Goal: Contribute content: Add original content to the website for others to see

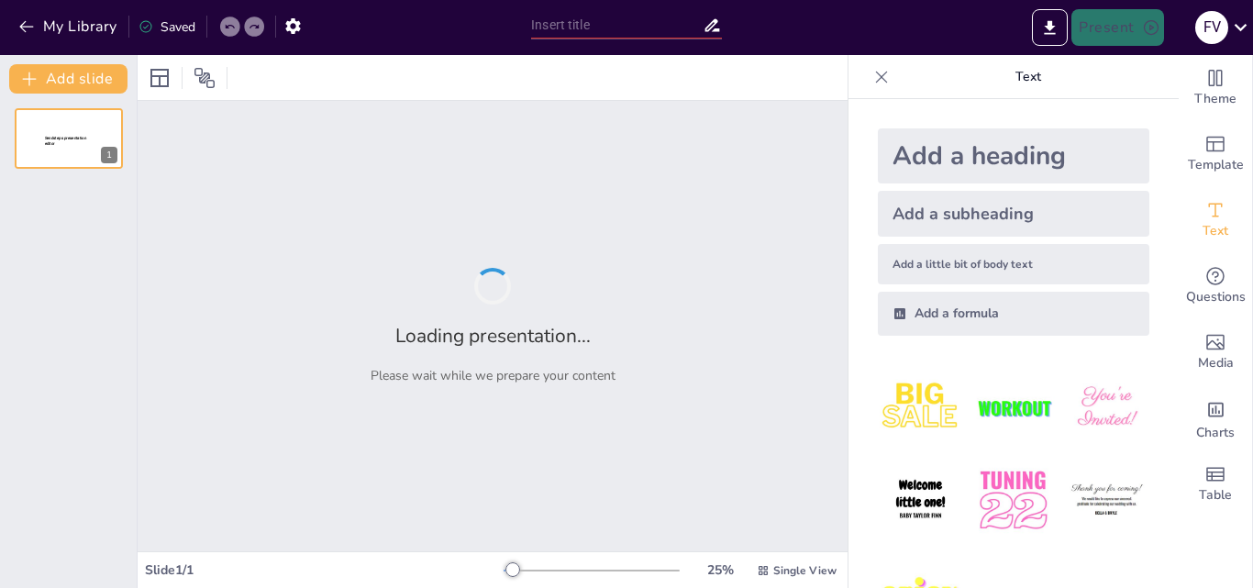
type input "New Sendsteps"
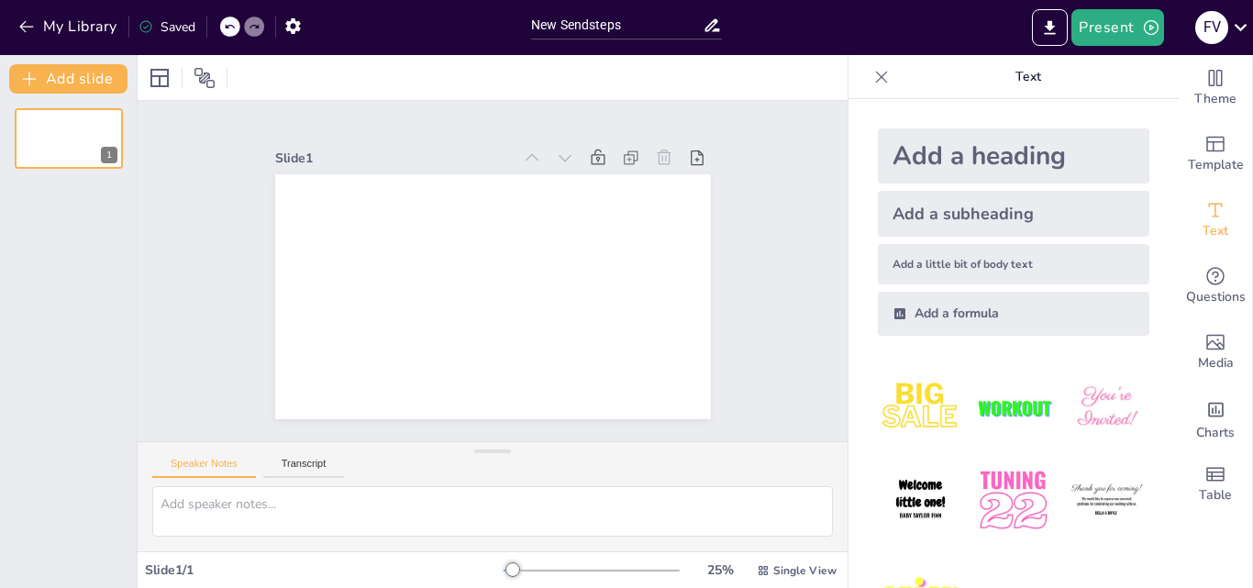
click at [1048, 161] on div "Add a heading" at bounding box center [1014, 155] width 272 height 55
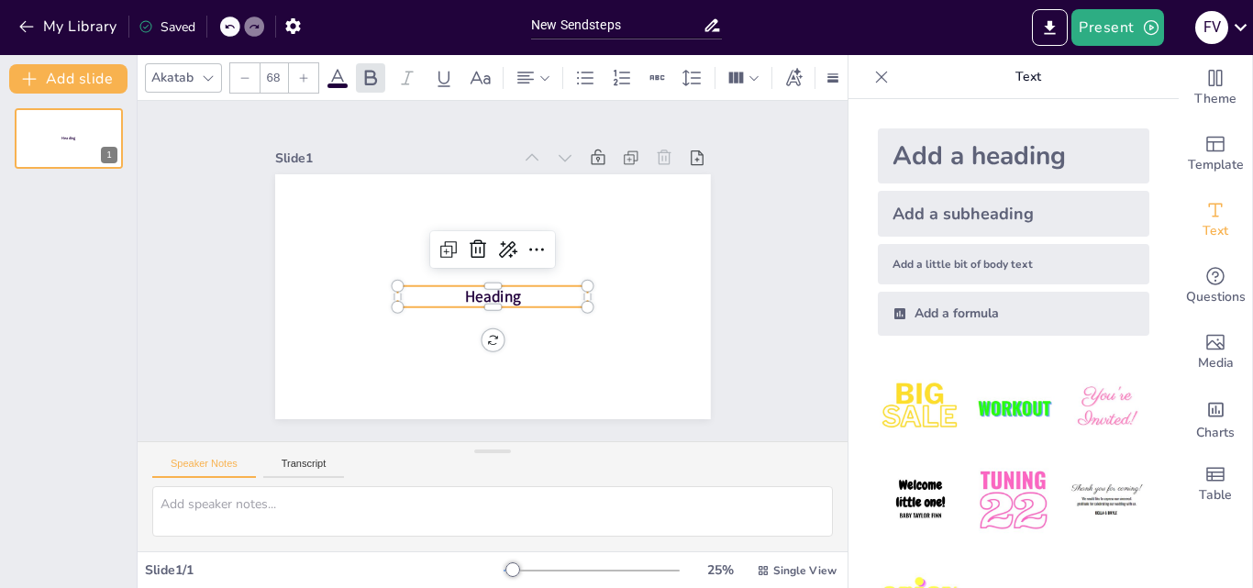
click at [1061, 158] on div "Add a heading" at bounding box center [1014, 155] width 272 height 55
type input "68"
click at [527, 295] on p "Heading" at bounding box center [492, 297] width 191 height 22
click at [527, 292] on p "Heading" at bounding box center [490, 296] width 192 height 41
click at [524, 282] on p "Heading" at bounding box center [490, 296] width 192 height 41
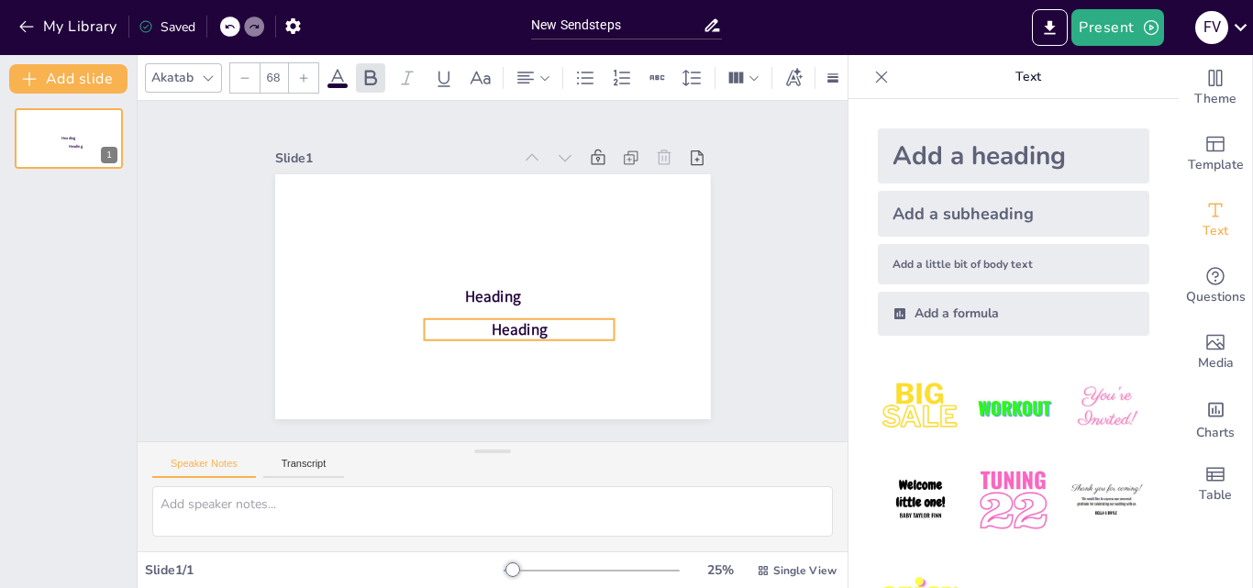
drag, startPoint x: 519, startPoint y: 289, endPoint x: 546, endPoint y: 322, distance: 42.4
click at [546, 322] on p "Heading" at bounding box center [506, 334] width 191 height 61
click at [491, 273] on icon at bounding box center [503, 284] width 24 height 24
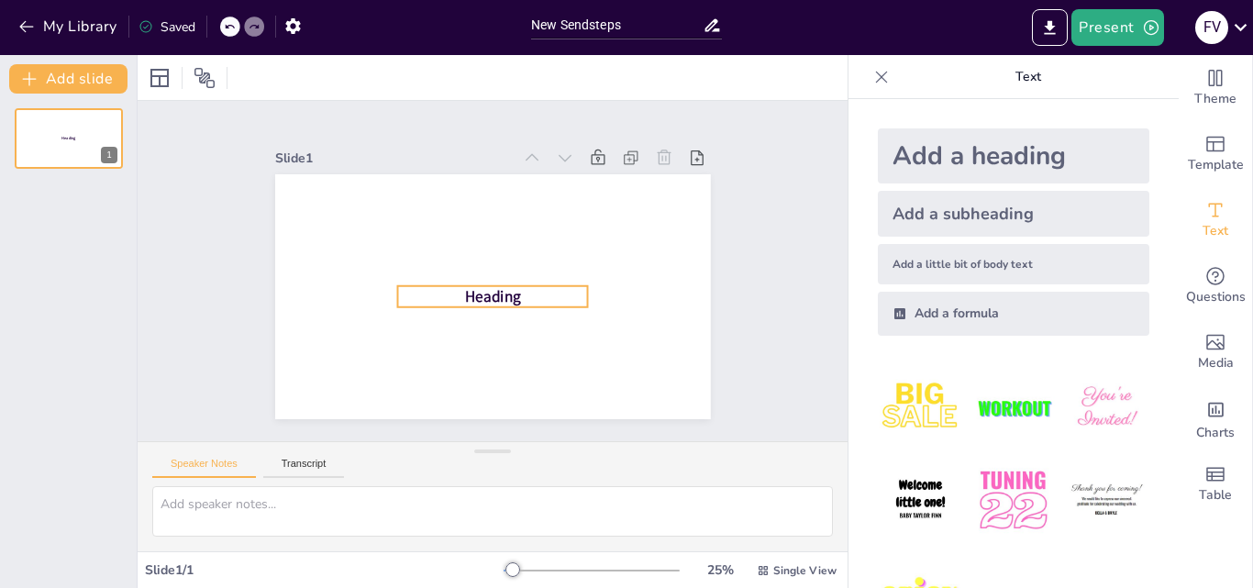
click at [493, 287] on span "Heading" at bounding box center [490, 296] width 58 height 27
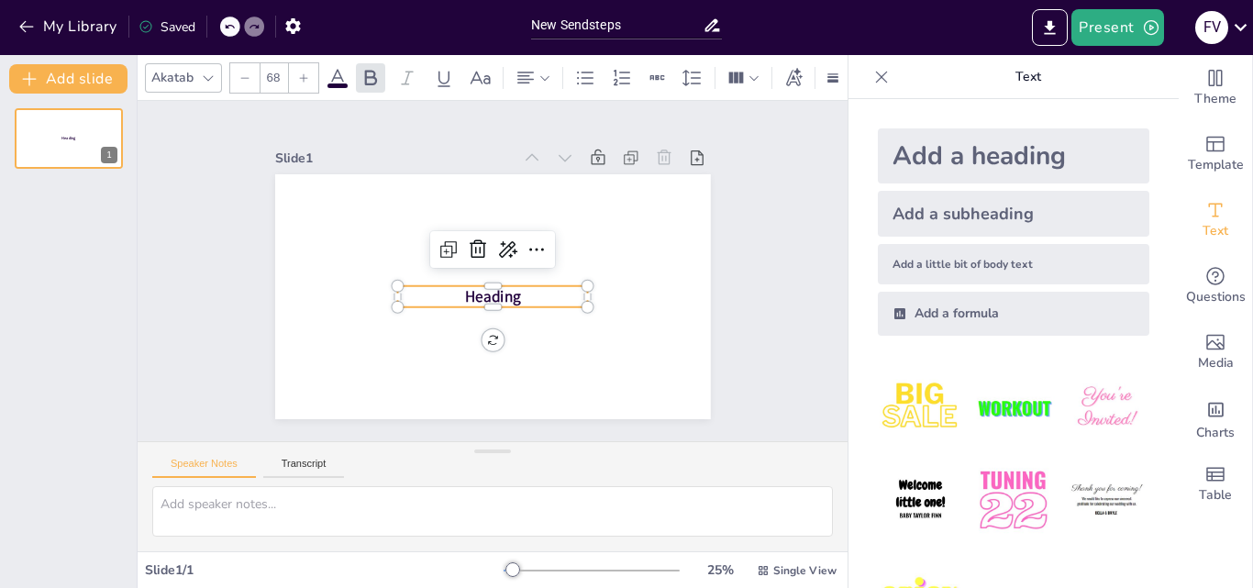
click at [896, 73] on p "Text" at bounding box center [1028, 77] width 264 height 44
click at [872, 75] on icon at bounding box center [881, 77] width 18 height 18
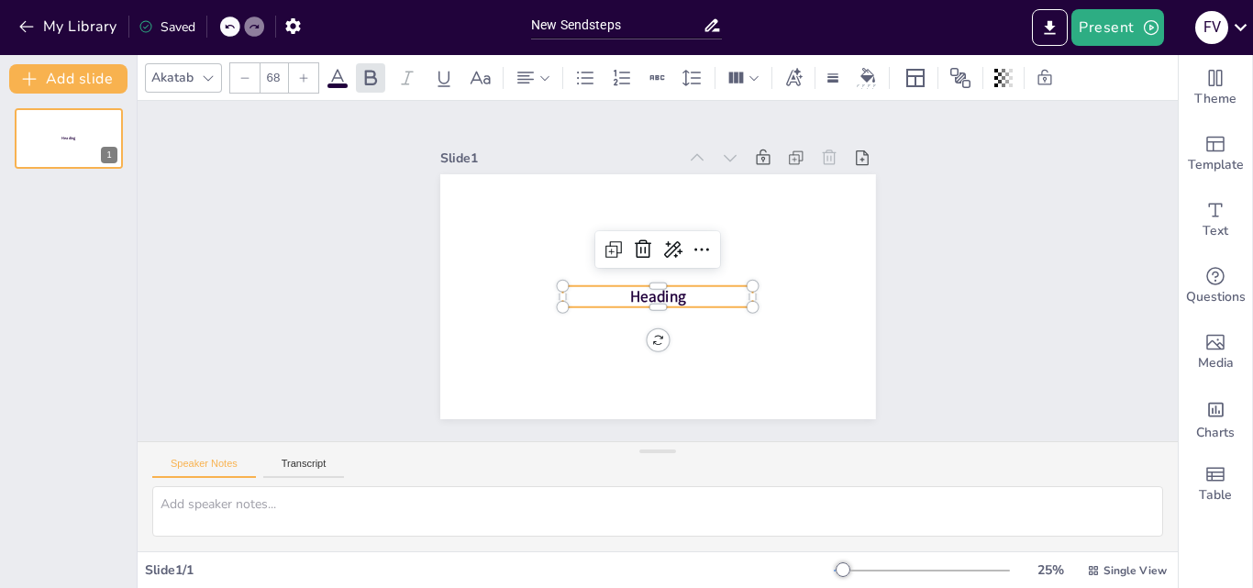
click at [711, 287] on p "Heading" at bounding box center [645, 294] width 176 height 114
click at [655, 286] on span "Heading" at bounding box center [658, 296] width 56 height 21
drag, startPoint x: 643, startPoint y: 300, endPoint x: 650, endPoint y: 339, distance: 40.1
click at [650, 338] on div at bounding box center [657, 331] width 191 height 15
click at [662, 307] on span "Heading" at bounding box center [658, 315] width 56 height 21
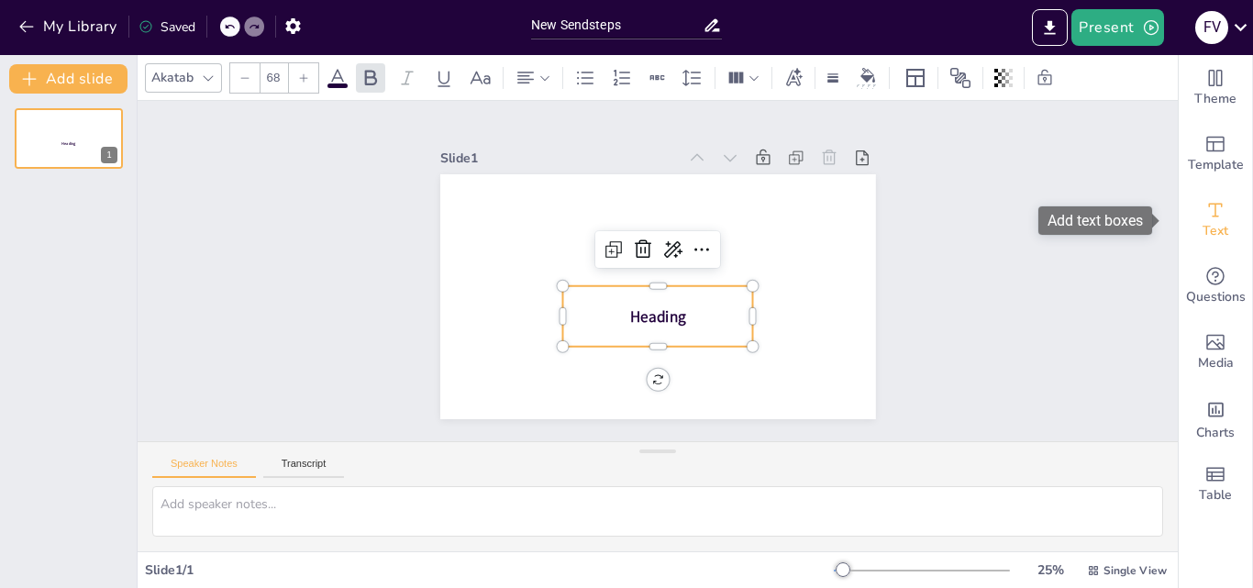
click at [1189, 210] on div "Text" at bounding box center [1215, 220] width 73 height 66
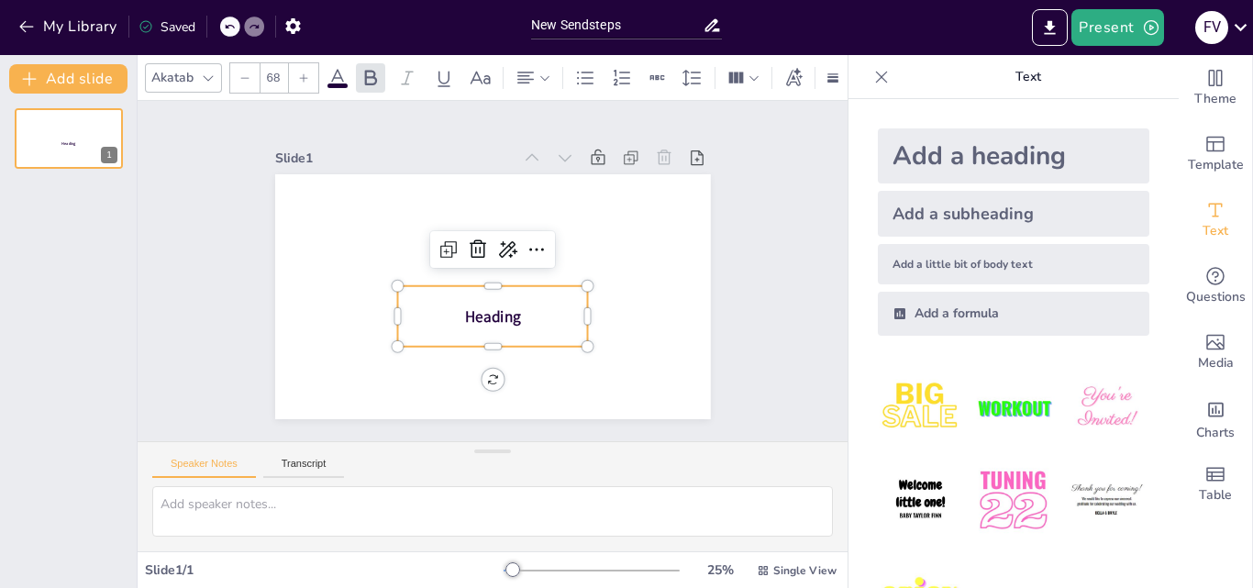
click at [490, 305] on span "Heading" at bounding box center [493, 315] width 56 height 21
click at [438, 238] on icon at bounding box center [449, 249] width 22 height 22
type input "68"
click at [471, 242] on icon at bounding box center [479, 251] width 17 height 18
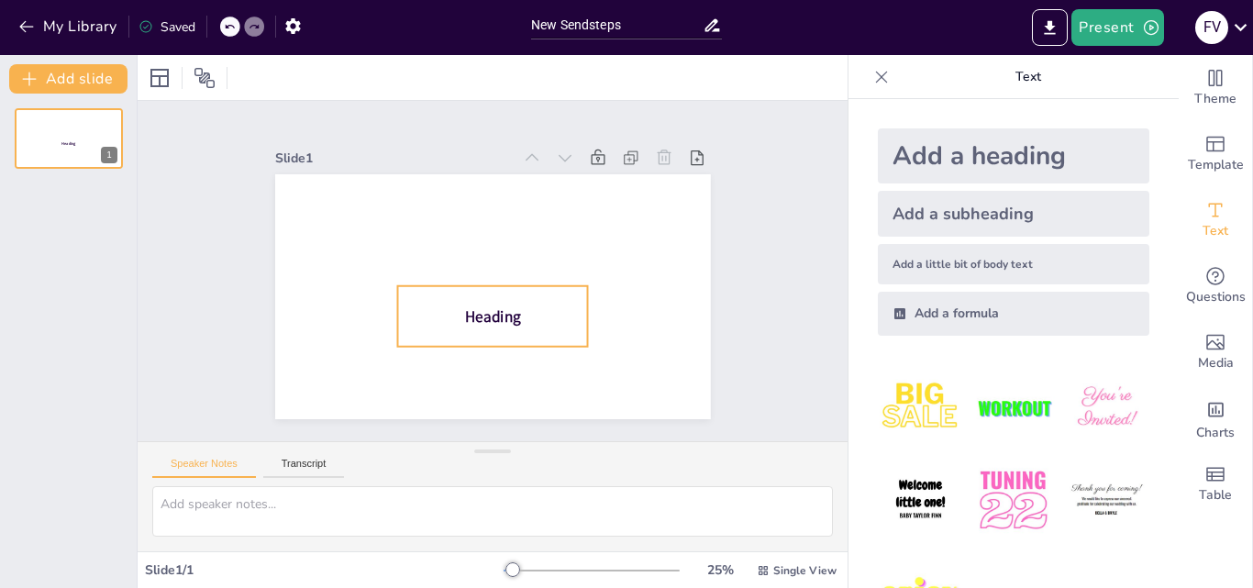
click at [485, 298] on div "Heading" at bounding box center [492, 316] width 191 height 61
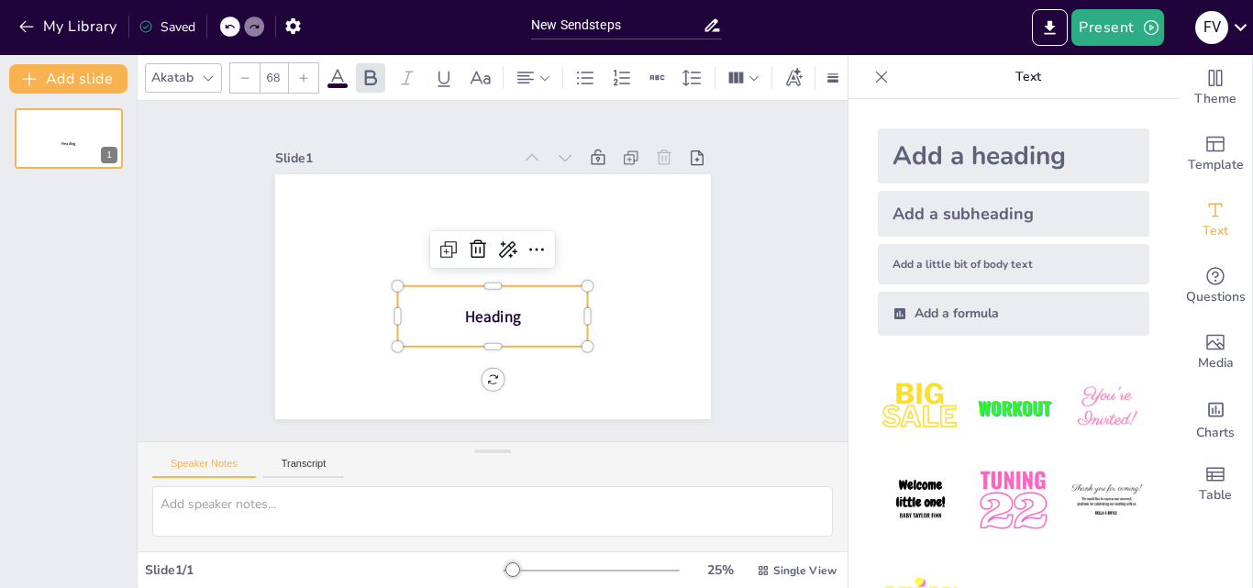
click at [474, 369] on div "Heading" at bounding box center [493, 296] width 436 height 245
drag, startPoint x: 474, startPoint y: 369, endPoint x: 489, endPoint y: 407, distance: 41.2
click at [489, 407] on div "Heading 356 °" at bounding box center [493, 296] width 436 height 245
click at [1008, 73] on p "Text" at bounding box center [1028, 77] width 264 height 44
click at [872, 73] on icon at bounding box center [881, 77] width 18 height 18
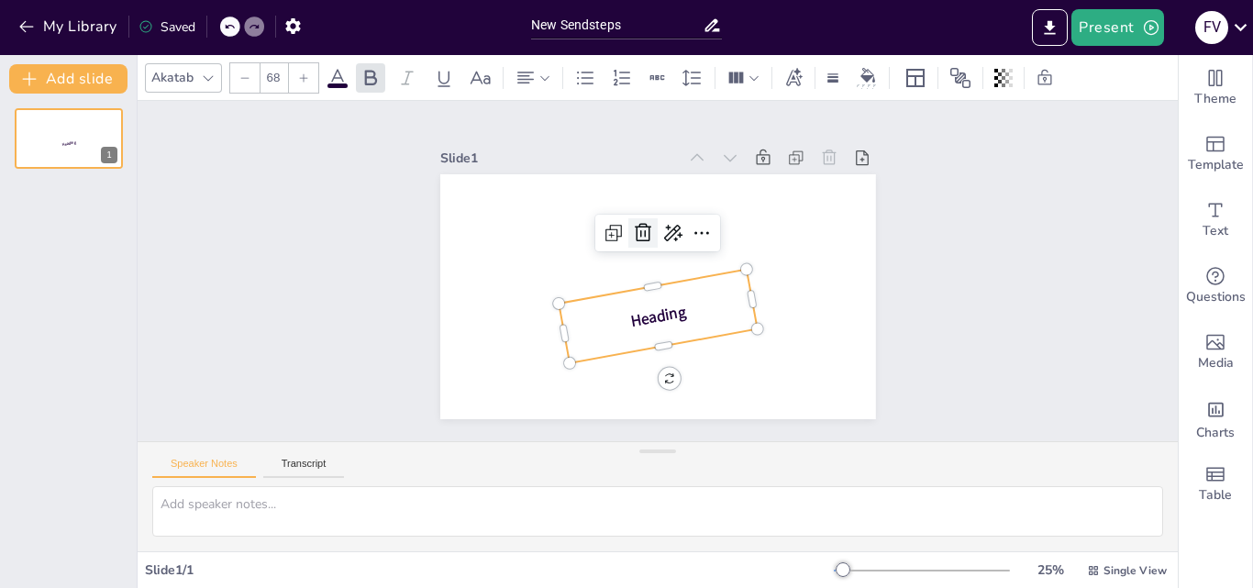
click at [638, 228] on icon at bounding box center [647, 230] width 18 height 19
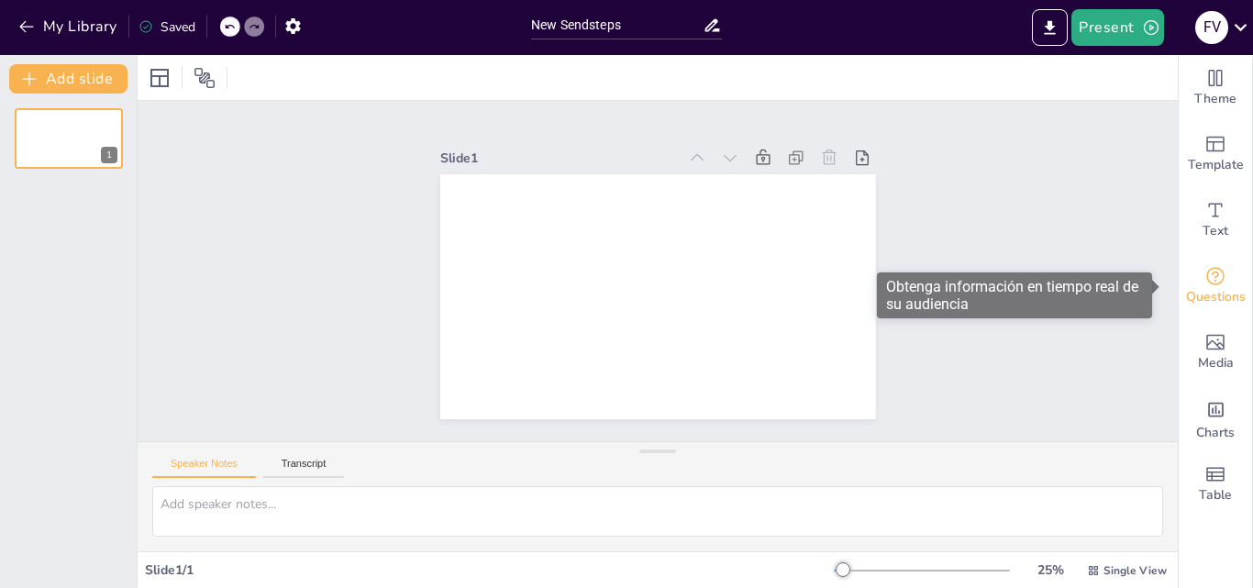
click at [1204, 277] on icon "Get real-time input from your audience" at bounding box center [1215, 276] width 22 height 22
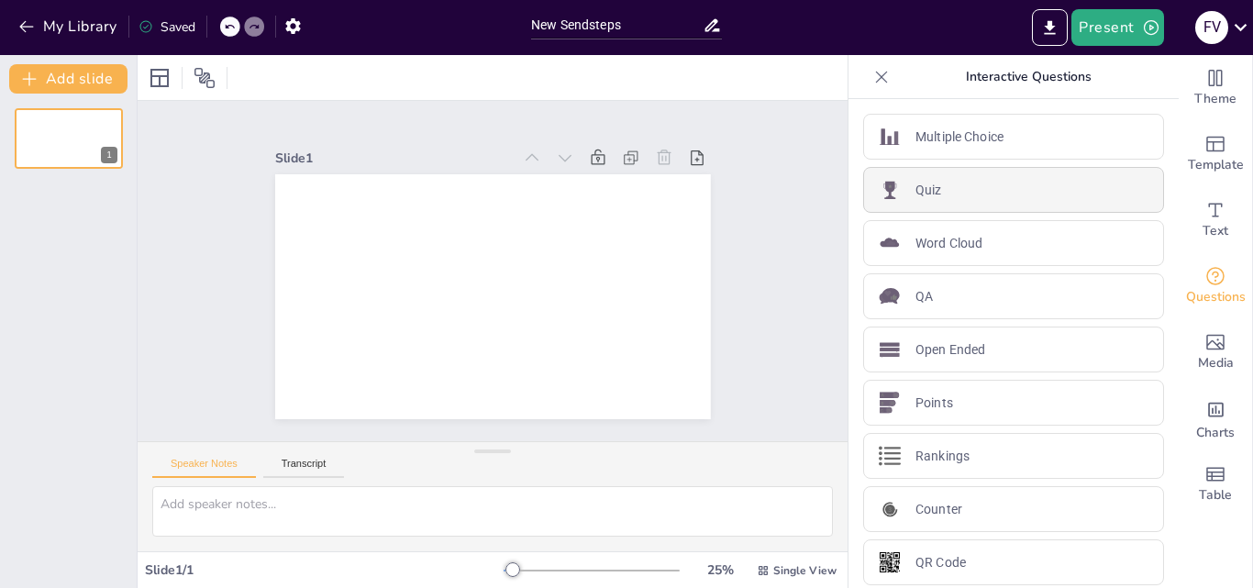
click at [1047, 187] on div "Quiz" at bounding box center [1013, 190] width 301 height 46
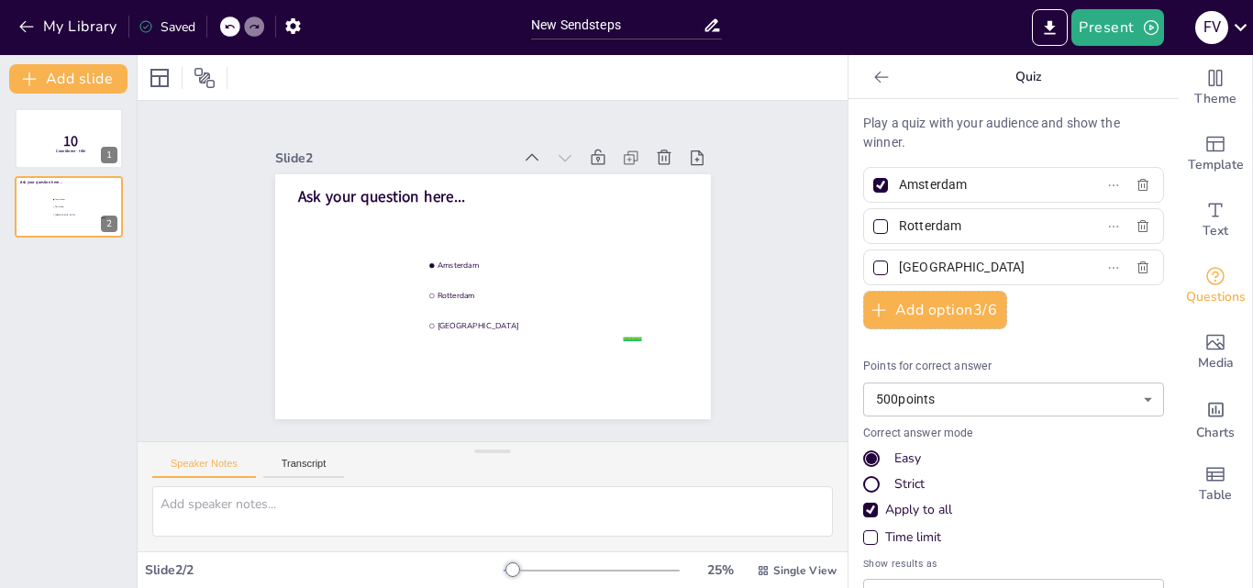
click at [889, 134] on p "Play a quiz with your audience and show the winner." at bounding box center [1013, 133] width 301 height 39
click at [1064, 112] on div "Play a quiz with your audience and show the winner. [GEOGRAPHIC_DATA] [GEOGRAPH…" at bounding box center [1013, 343] width 330 height 489
click at [952, 182] on input "Amsterdam" at bounding box center [984, 185] width 171 height 27
type input "A"
drag, startPoint x: 963, startPoint y: 223, endPoint x: 948, endPoint y: 223, distance: 15.6
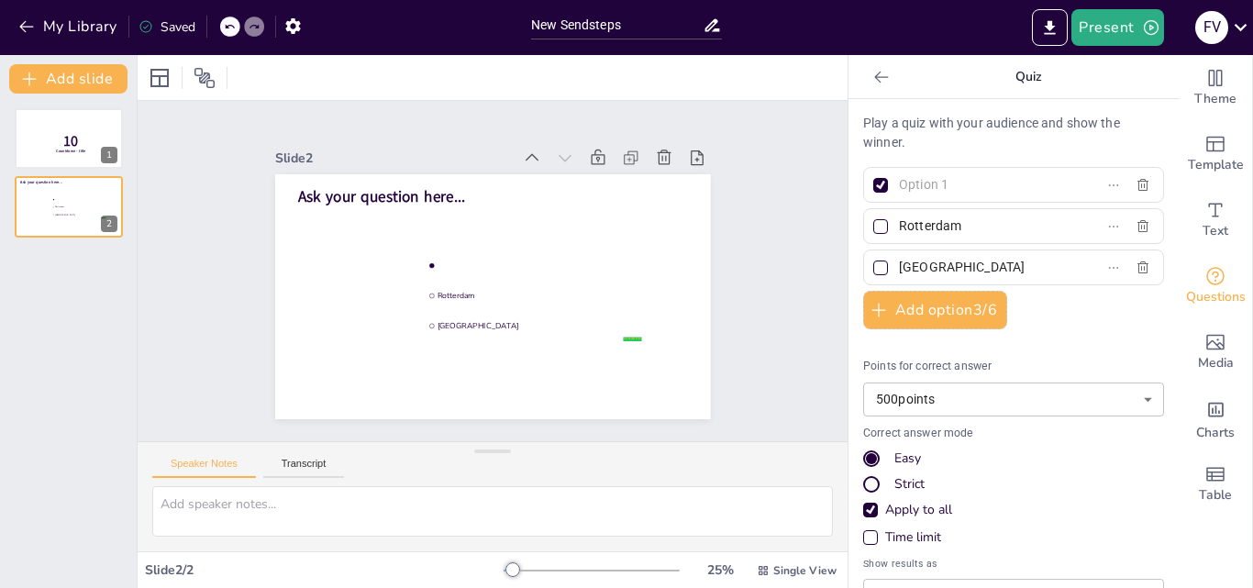
click at [948, 223] on input "Rotterdam" at bounding box center [984, 226] width 171 height 27
type input "R"
click at [961, 272] on input "[GEOGRAPHIC_DATA]" at bounding box center [984, 267] width 171 height 27
type input "T"
click at [101, 112] on div at bounding box center [69, 138] width 110 height 62
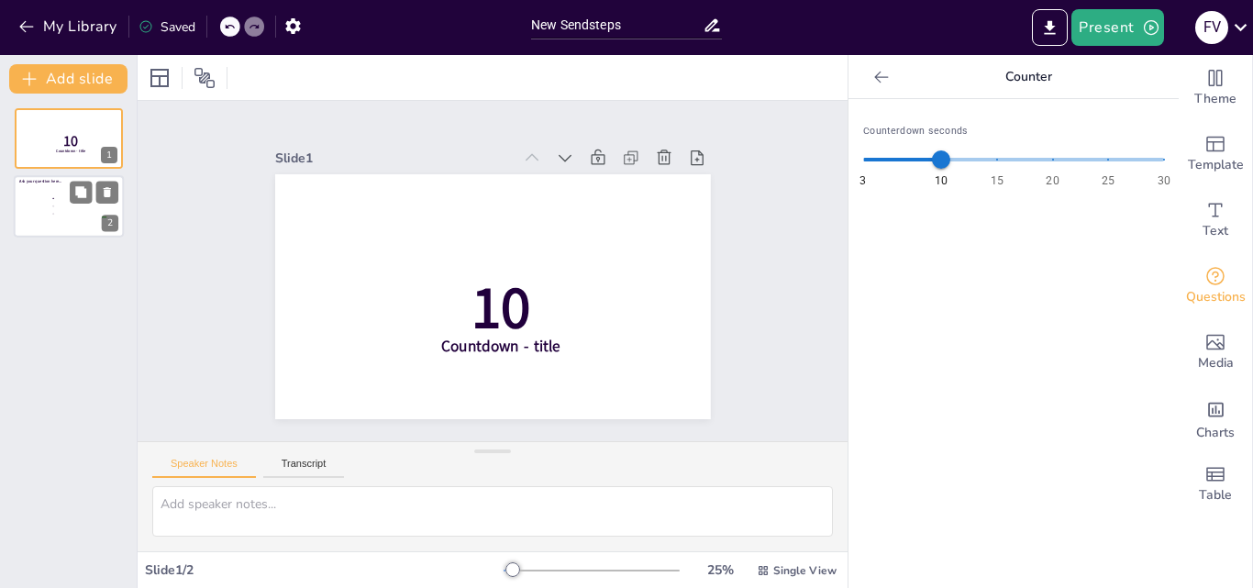
click at [102, 221] on div "2" at bounding box center [110, 224] width 17 height 17
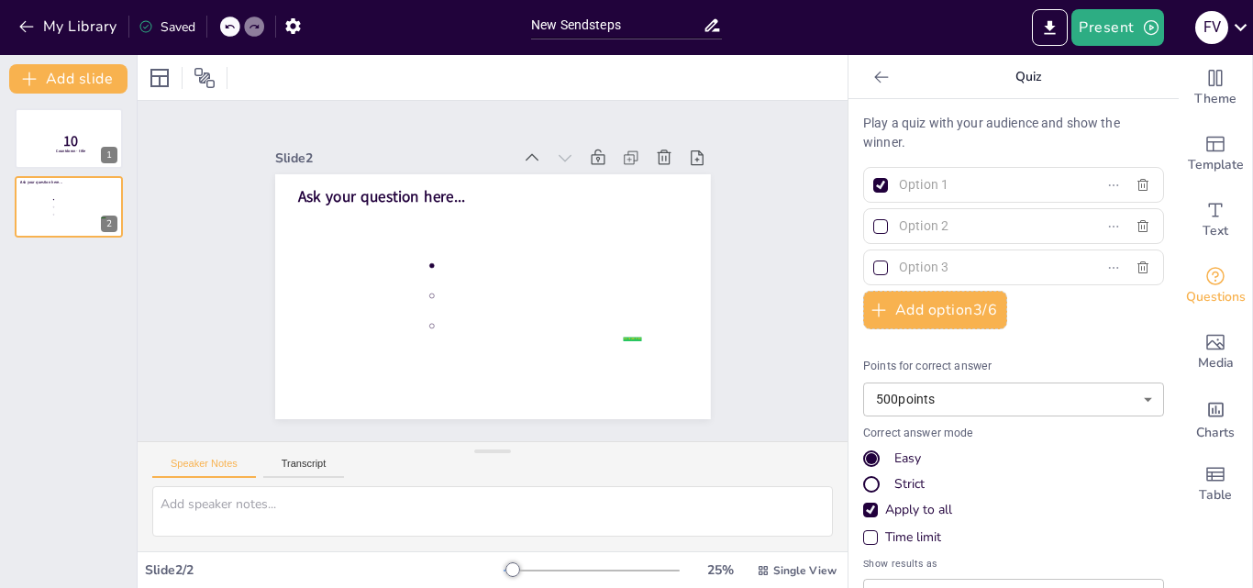
click at [926, 194] on input "text" at bounding box center [984, 185] width 171 height 27
click at [873, 183] on div at bounding box center [880, 185] width 15 height 15
click at [899, 183] on input "text" at bounding box center [984, 185] width 171 height 27
checkbox input "false"
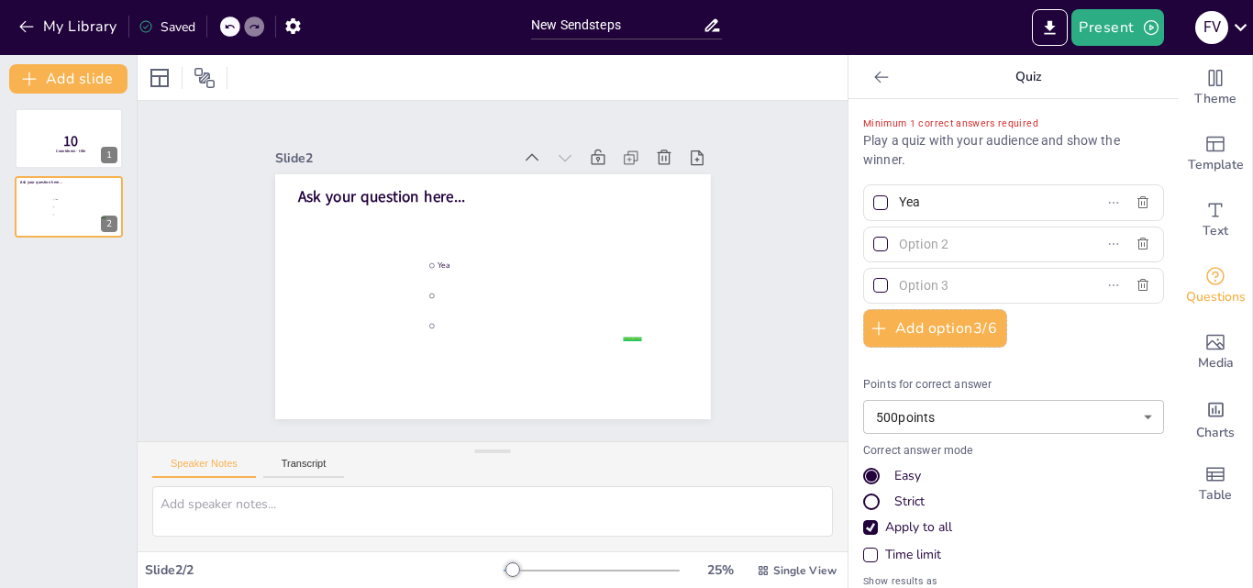
click at [939, 205] on input "Yea" at bounding box center [984, 202] width 171 height 27
type input "Yea"
click at [940, 248] on input "text" at bounding box center [984, 244] width 171 height 27
click at [931, 210] on input "Yea" at bounding box center [984, 202] width 171 height 27
click at [870, 197] on div at bounding box center [881, 203] width 22 height 22
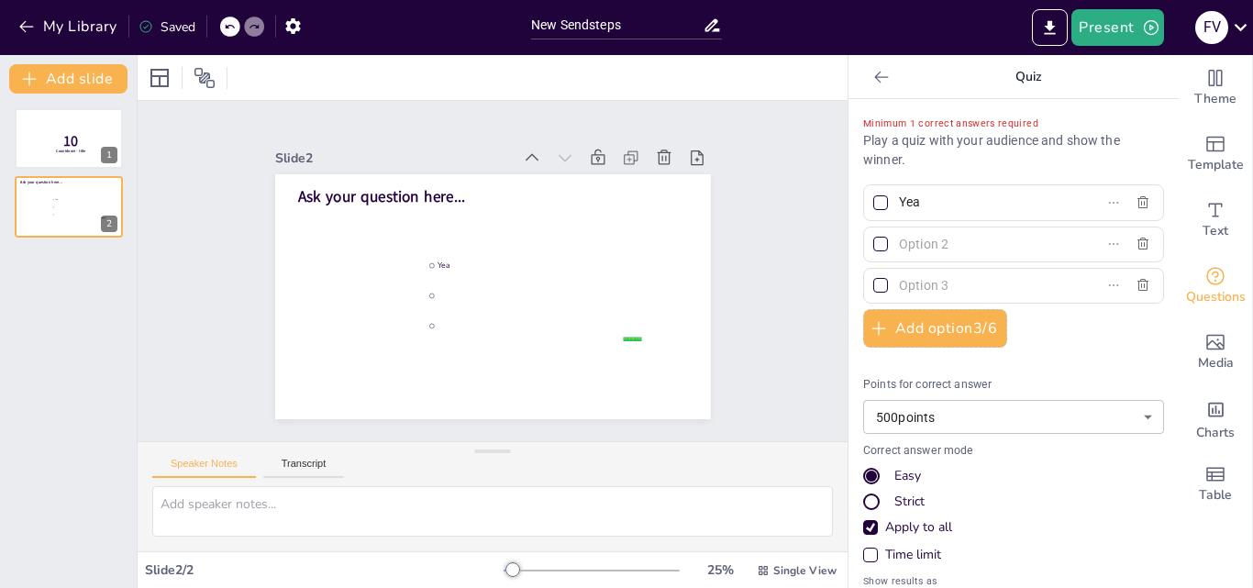
click at [899, 197] on input "Yea" at bounding box center [984, 202] width 171 height 27
checkbox input "true"
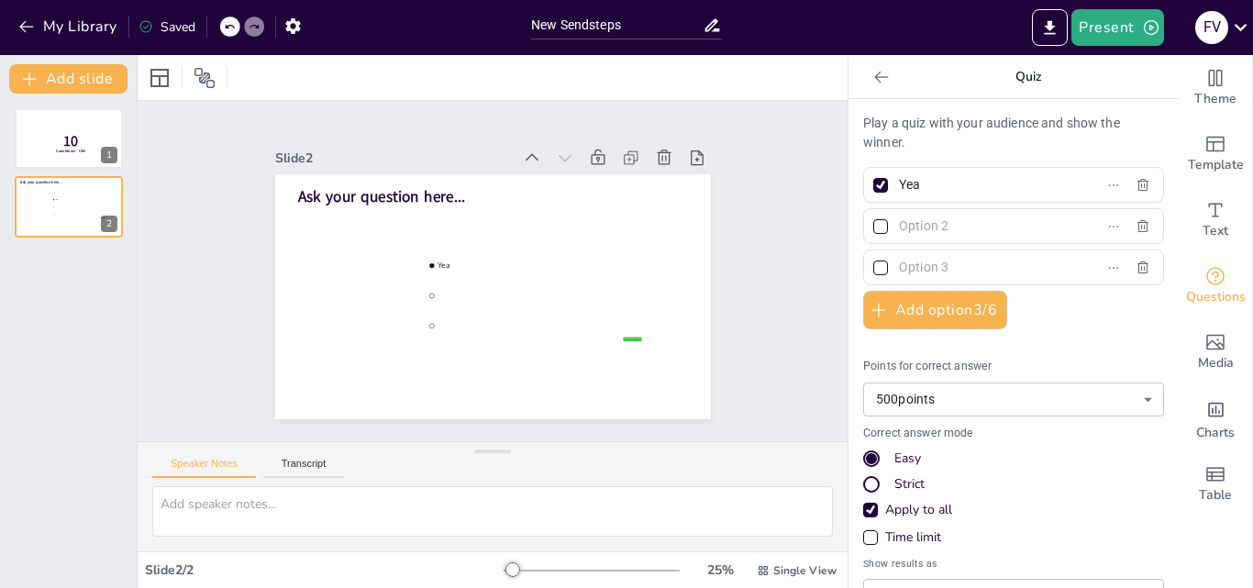
click at [910, 185] on input "Yea" at bounding box center [984, 185] width 171 height 27
click at [1128, 193] on button "button" at bounding box center [1142, 185] width 29 height 22
checkbox input "false"
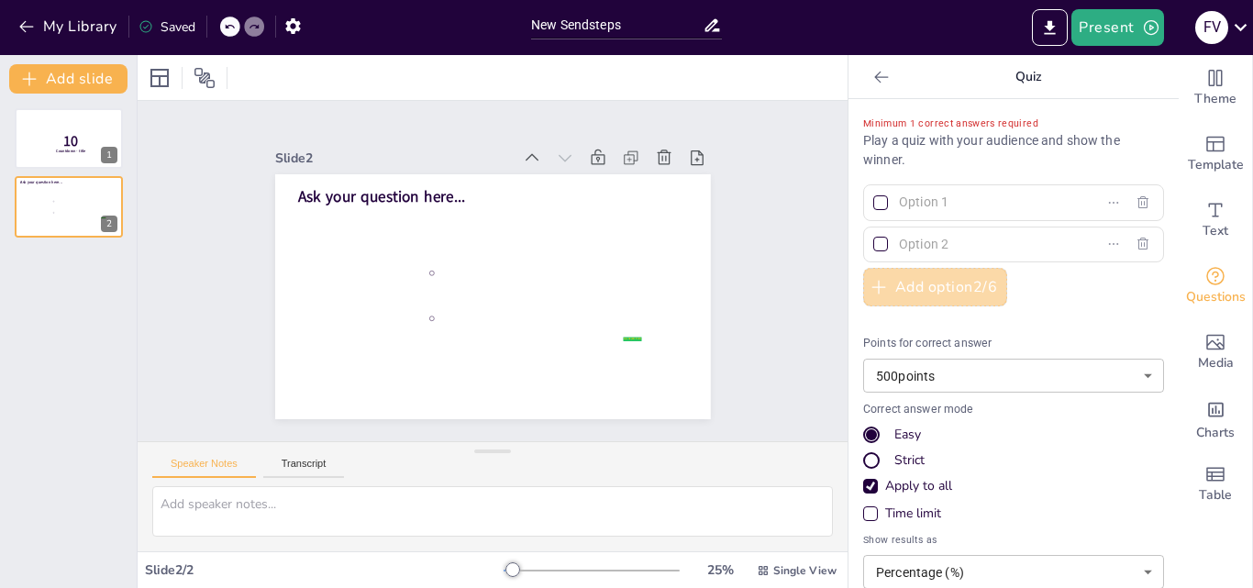
click at [949, 280] on button "Add option 2 / 6" at bounding box center [935, 287] width 144 height 39
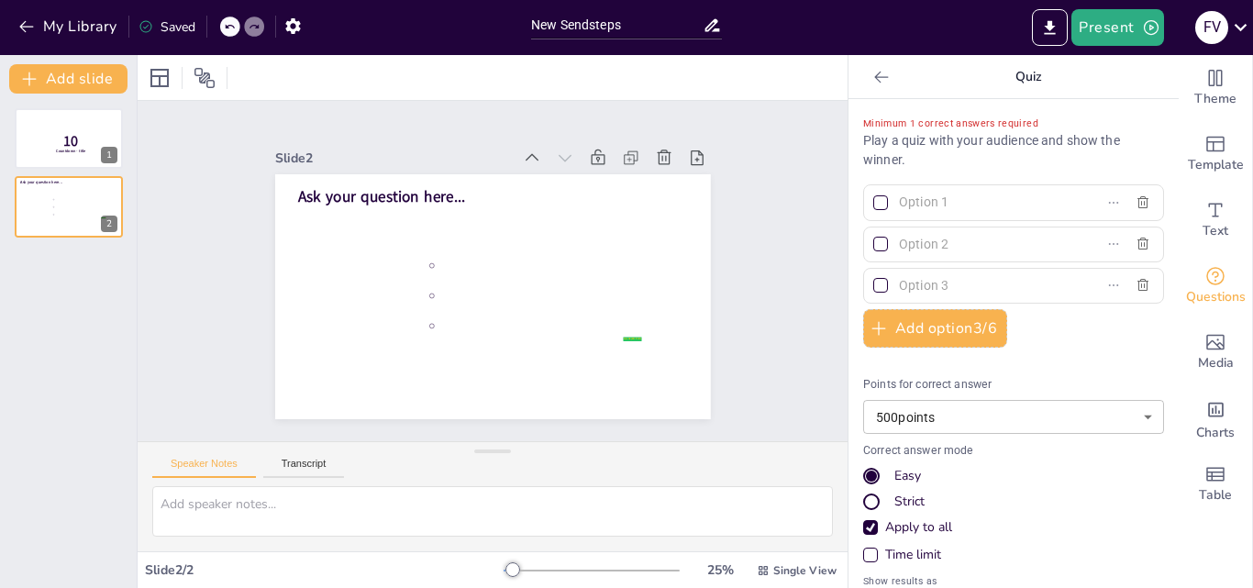
click at [948, 206] on input "text" at bounding box center [984, 202] width 171 height 27
type input "d"
type input "U"
type input "Yea"
click at [1128, 208] on button "button" at bounding box center [1142, 203] width 29 height 22
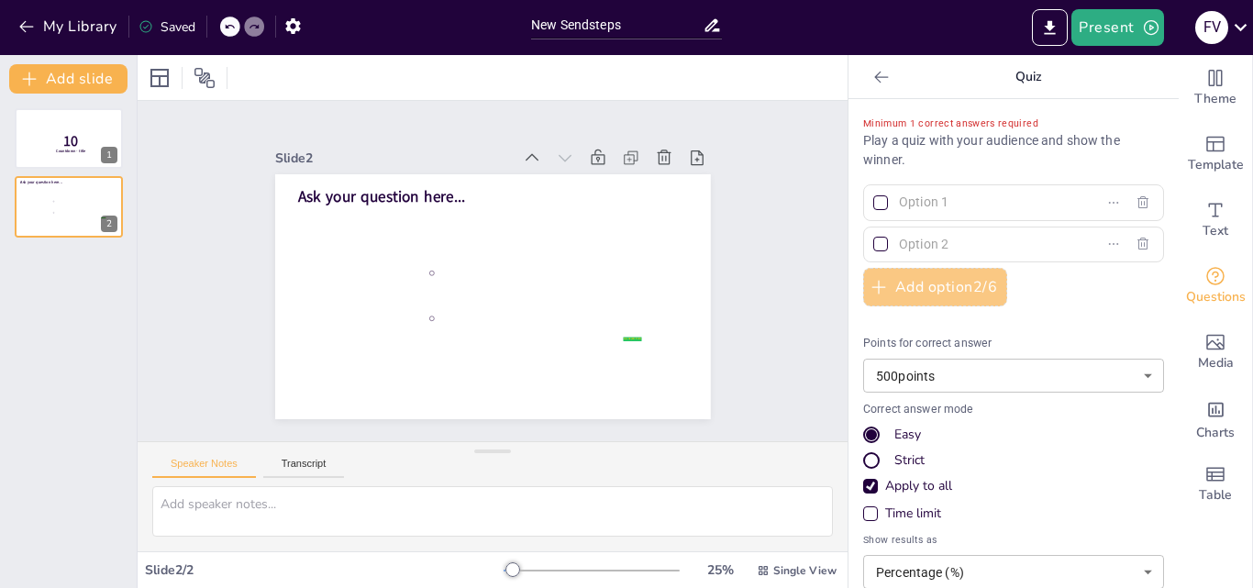
click at [904, 297] on button "Add option 2 / 6" at bounding box center [935, 287] width 144 height 39
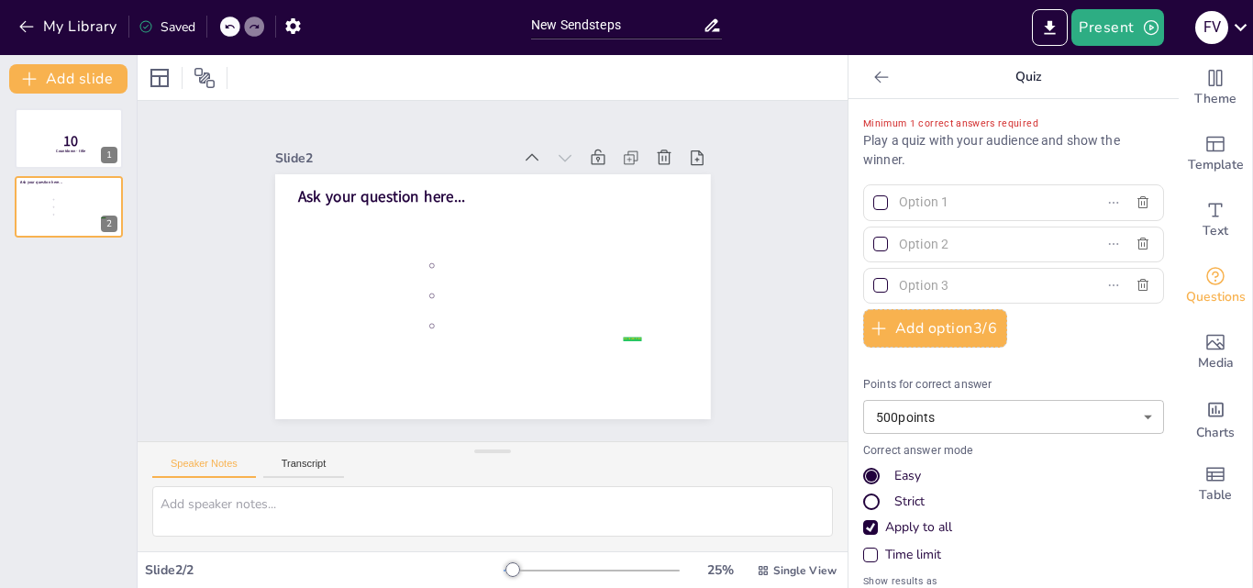
click at [915, 202] on input "text" at bounding box center [984, 202] width 171 height 27
click at [873, 201] on div at bounding box center [880, 202] width 15 height 15
click at [899, 201] on input "text" at bounding box center [984, 202] width 171 height 27
checkbox input "true"
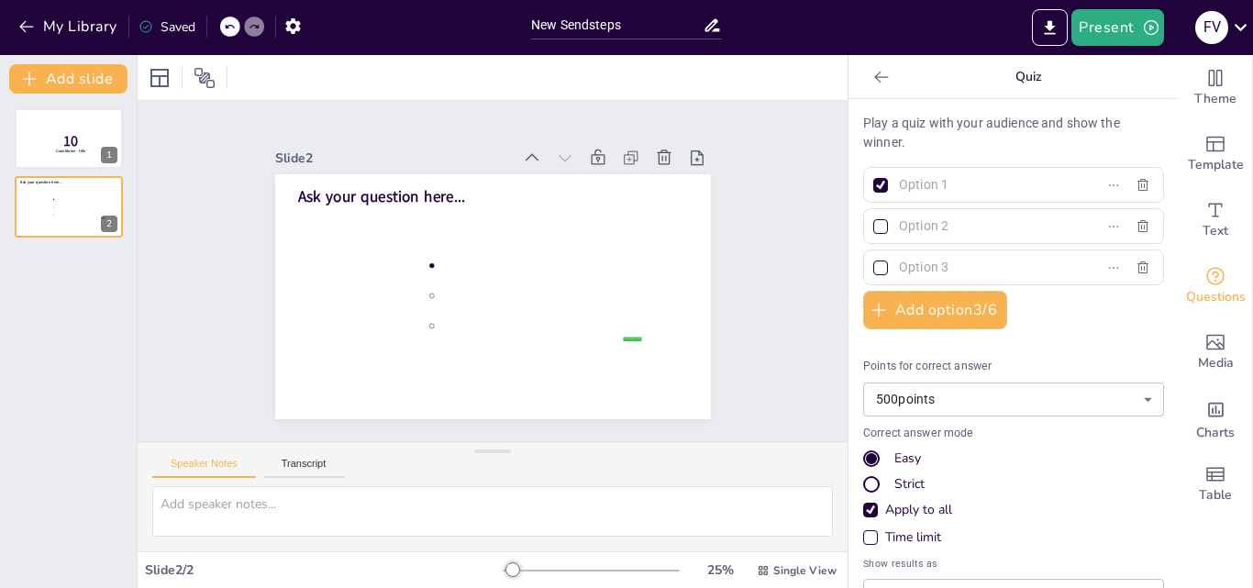
click at [900, 188] on input "text" at bounding box center [984, 185] width 171 height 27
click at [921, 216] on input "text" at bounding box center [984, 226] width 171 height 27
click at [924, 187] on input "text" at bounding box center [984, 185] width 171 height 27
click at [872, 72] on icon at bounding box center [881, 77] width 18 height 18
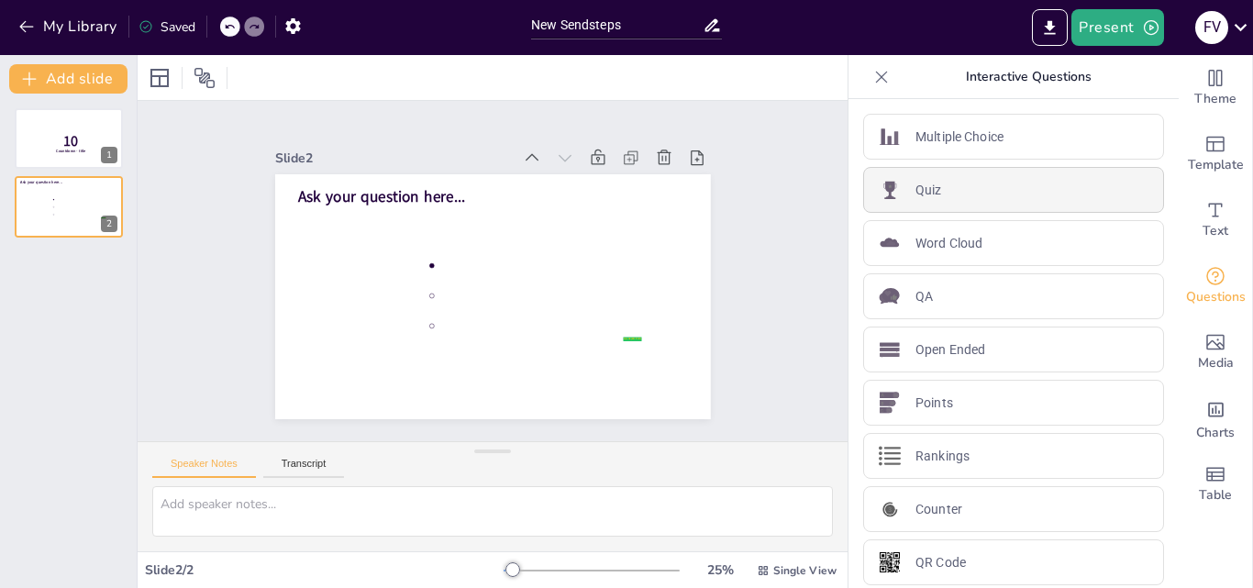
click at [892, 185] on div "Quiz" at bounding box center [1013, 190] width 301 height 46
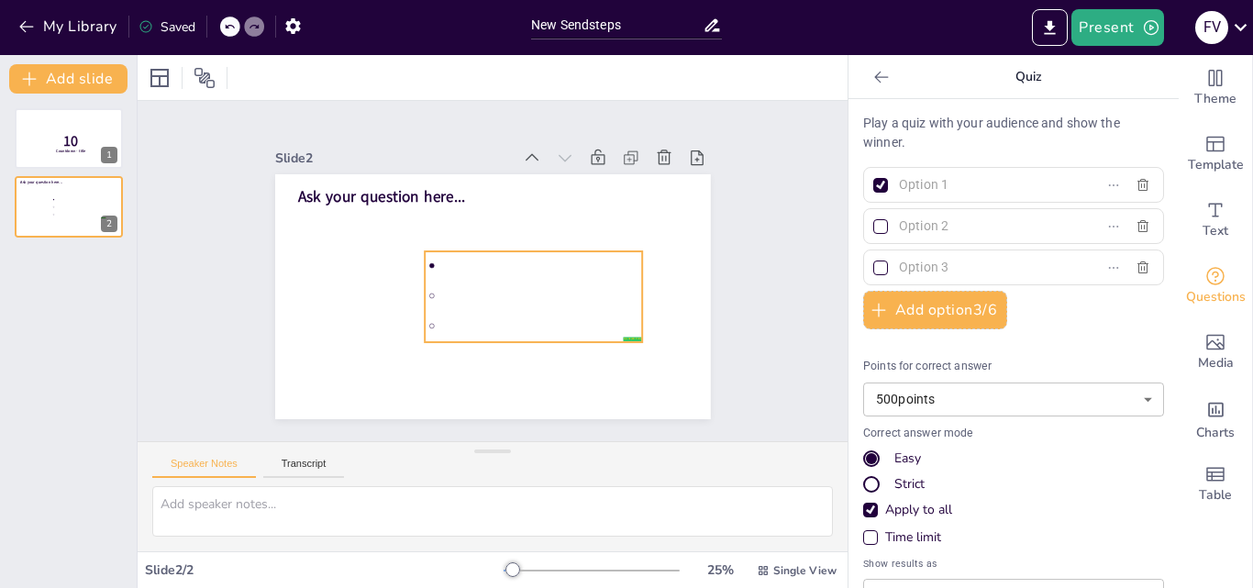
click at [459, 282] on li at bounding box center [533, 296] width 217 height 28
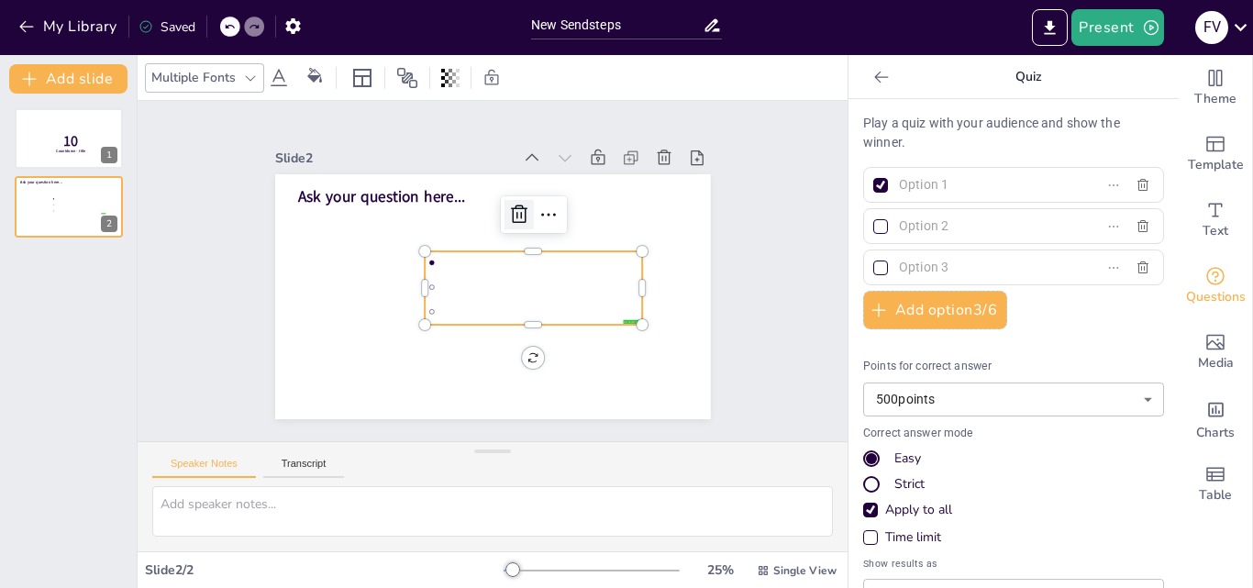
click at [505, 219] on div at bounding box center [519, 214] width 29 height 29
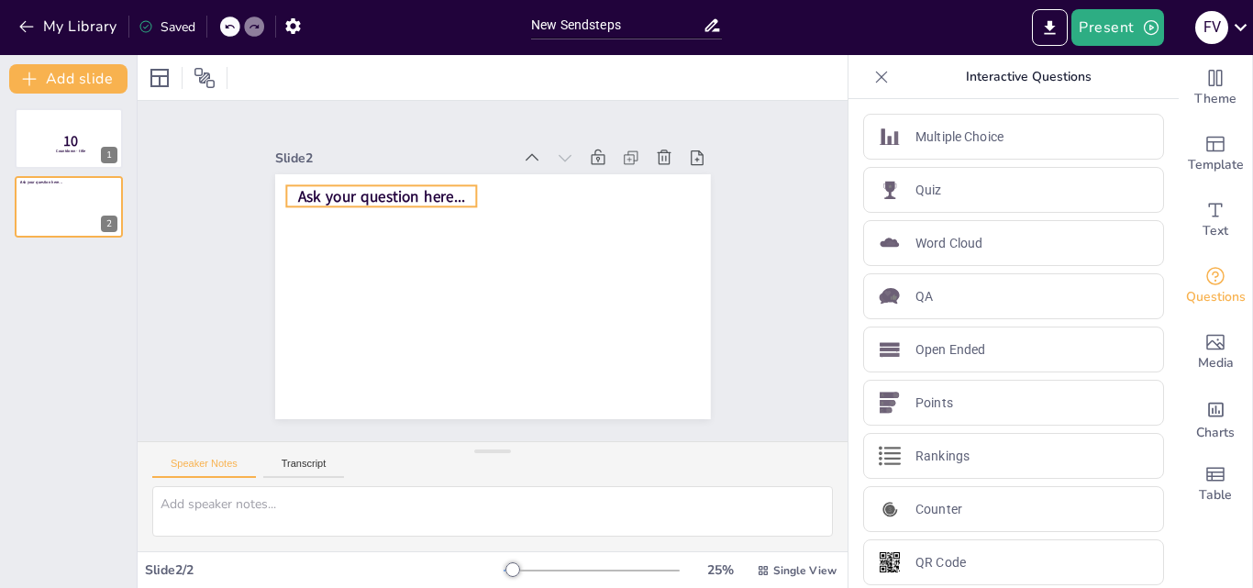
click at [427, 188] on span "Ask your question here..." at bounding box center [382, 196] width 168 height 21
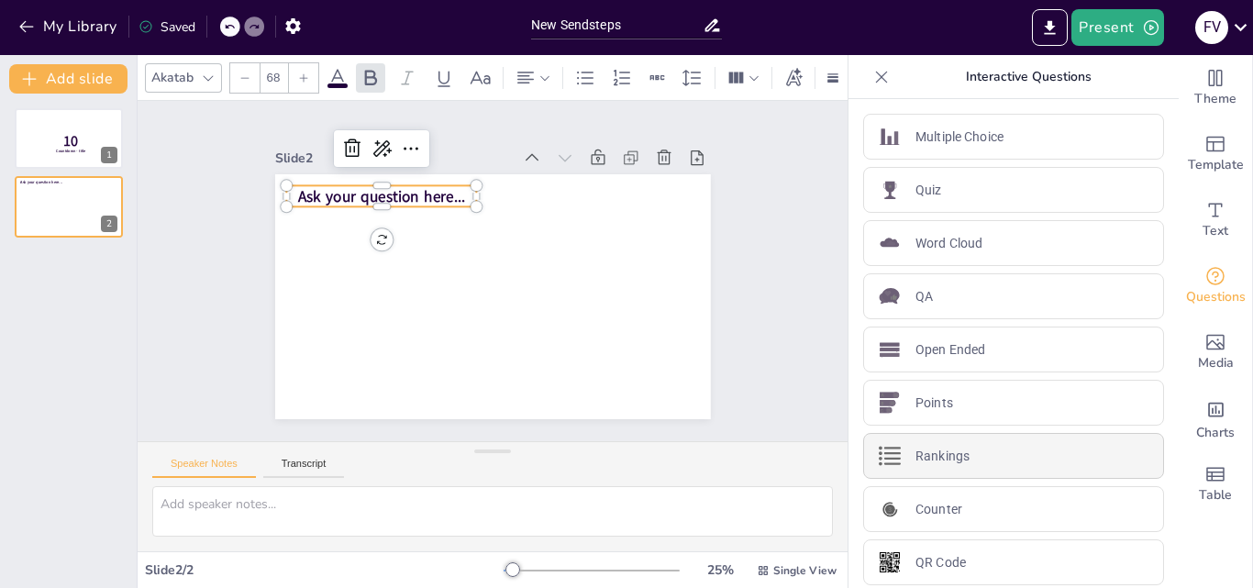
click at [953, 462] on p "Rankings" at bounding box center [942, 456] width 54 height 19
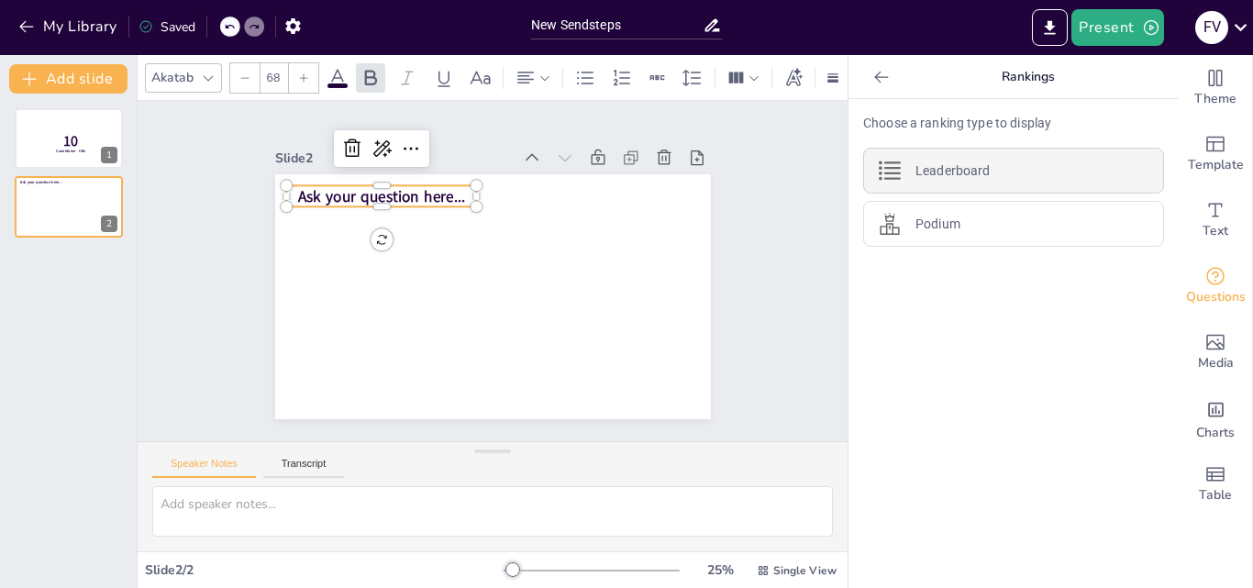
click at [947, 187] on div "Leaderboard" at bounding box center [1013, 171] width 301 height 46
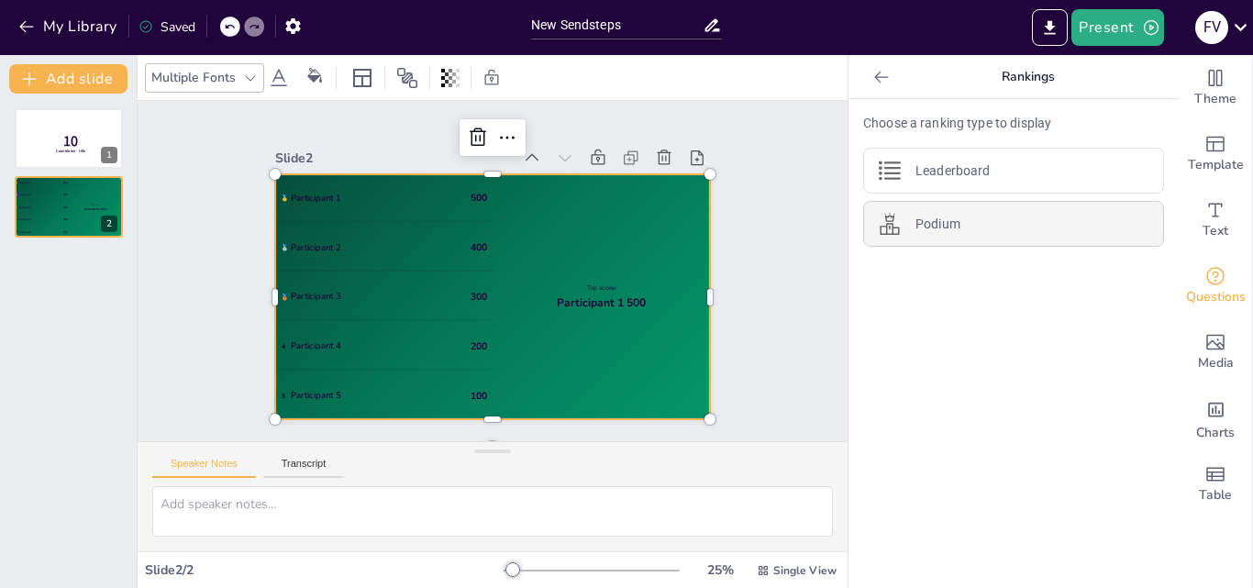
click at [930, 210] on div "Podium" at bounding box center [1013, 224] width 301 height 46
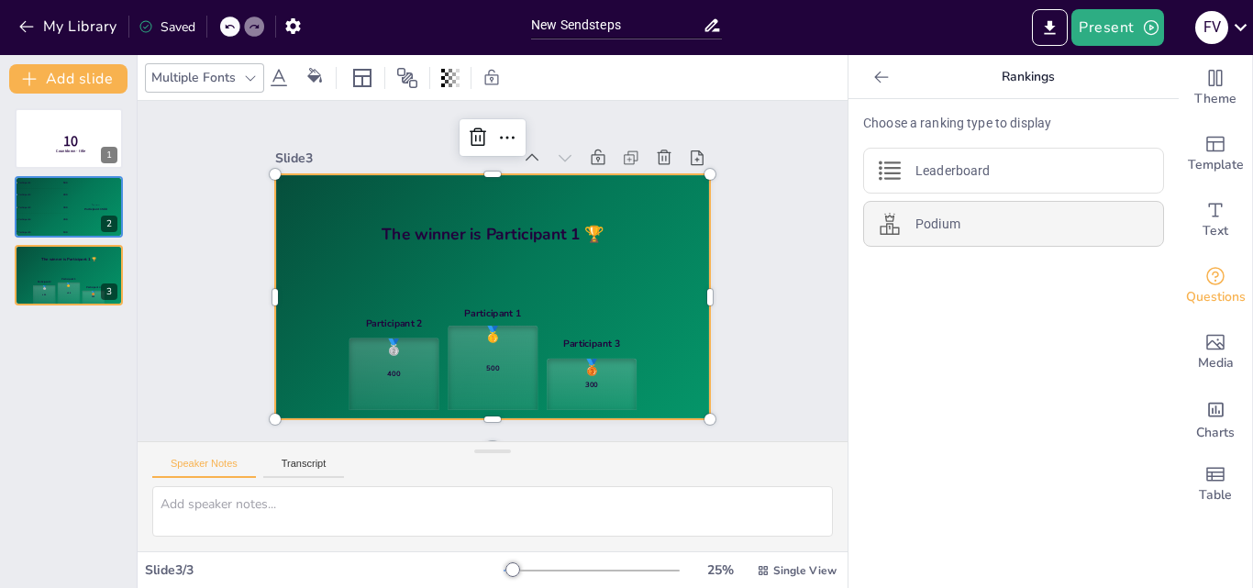
scroll to position [19, 0]
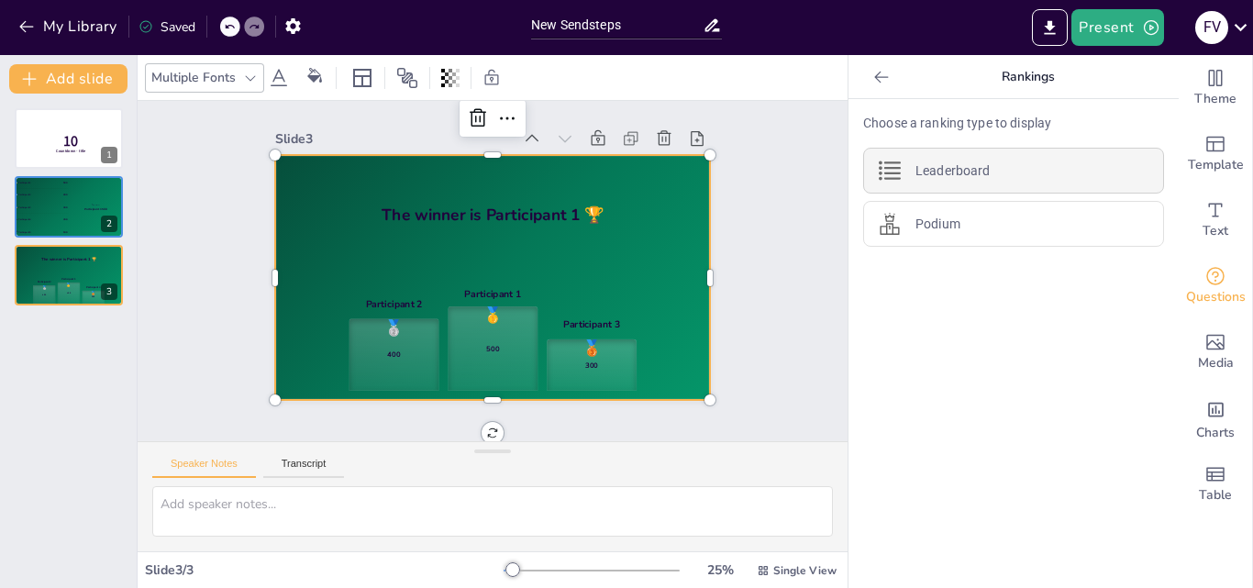
click at [926, 158] on div "Leaderboard" at bounding box center [1013, 171] width 301 height 46
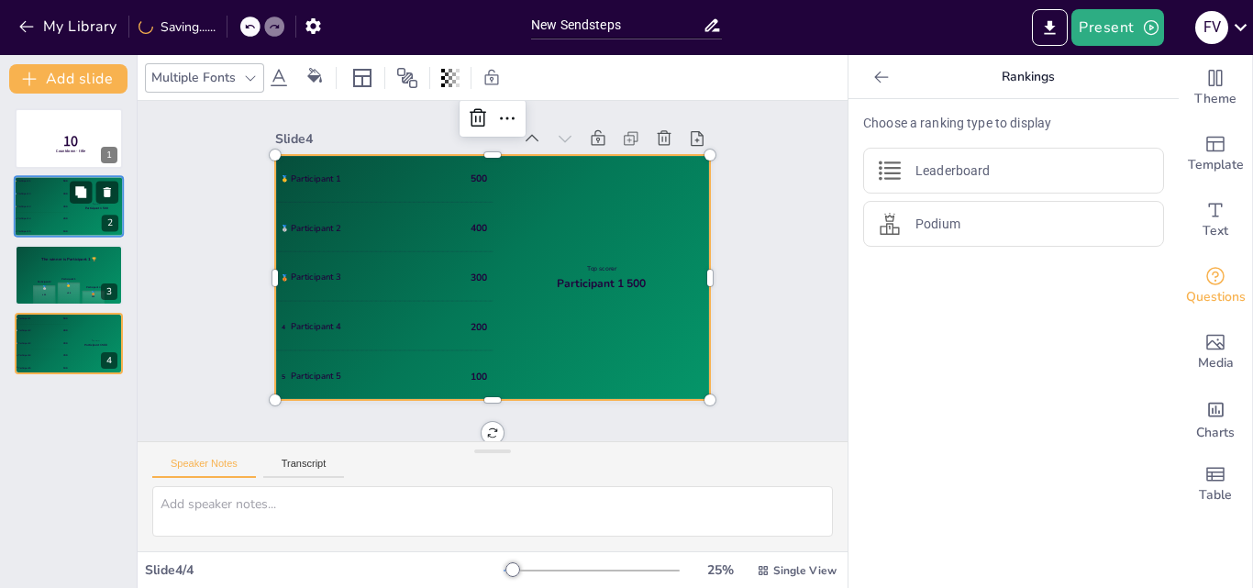
click at [73, 218] on div "Top scorer Participant 1 500" at bounding box center [96, 207] width 55 height 62
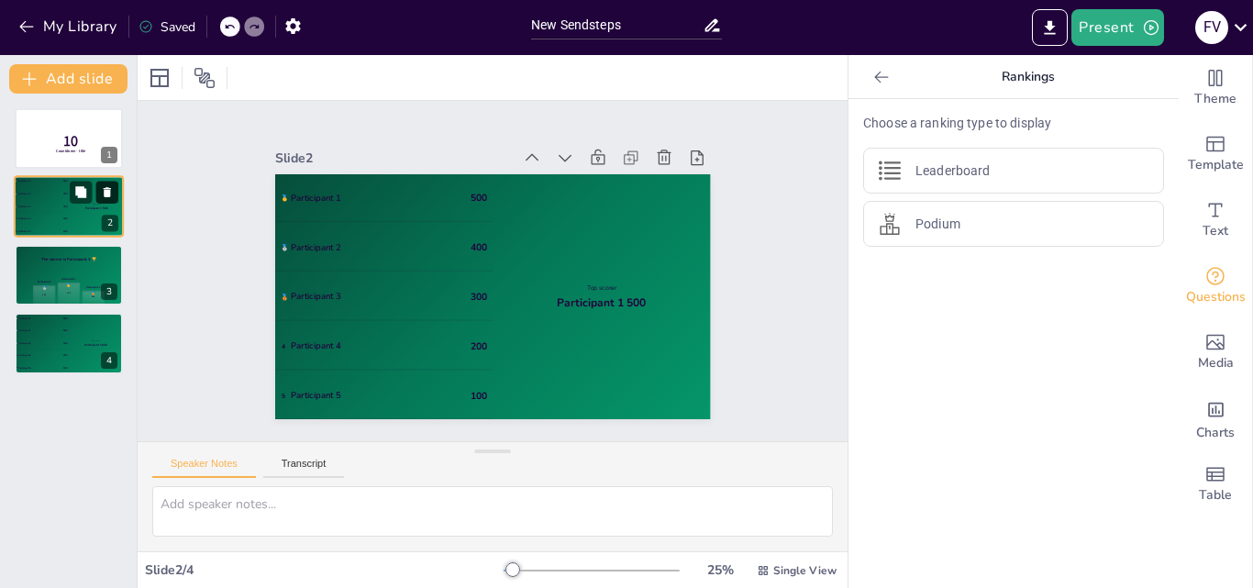
click at [105, 194] on icon at bounding box center [107, 193] width 7 height 10
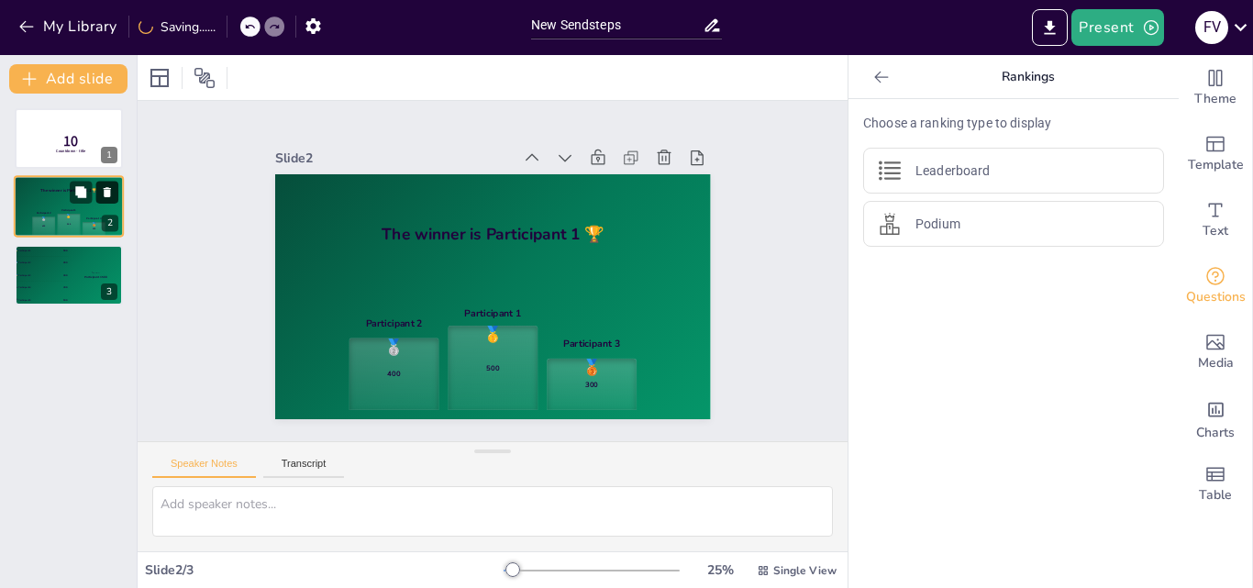
click at [105, 194] on icon at bounding box center [107, 193] width 7 height 10
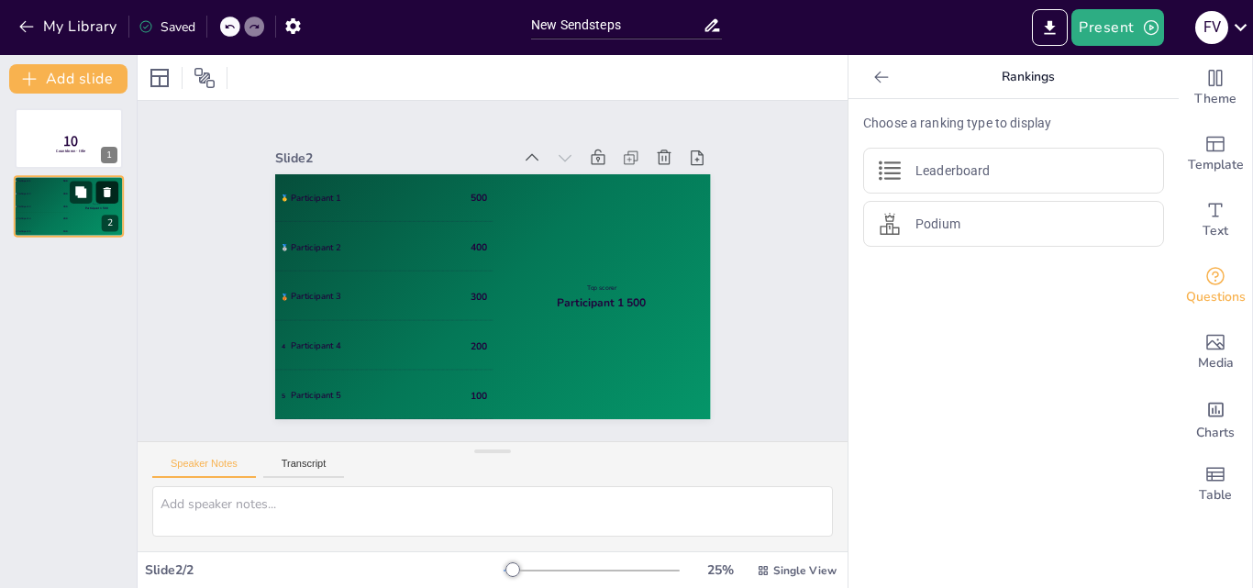
click at [105, 194] on icon at bounding box center [107, 193] width 7 height 10
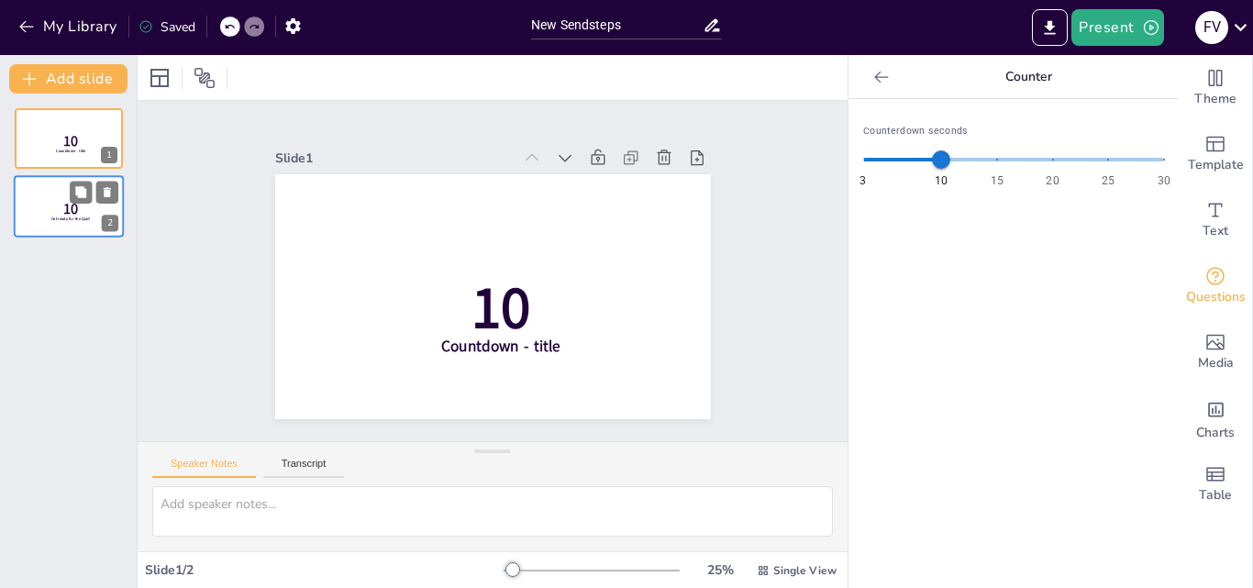
click at [85, 206] on p "10" at bounding box center [71, 209] width 49 height 20
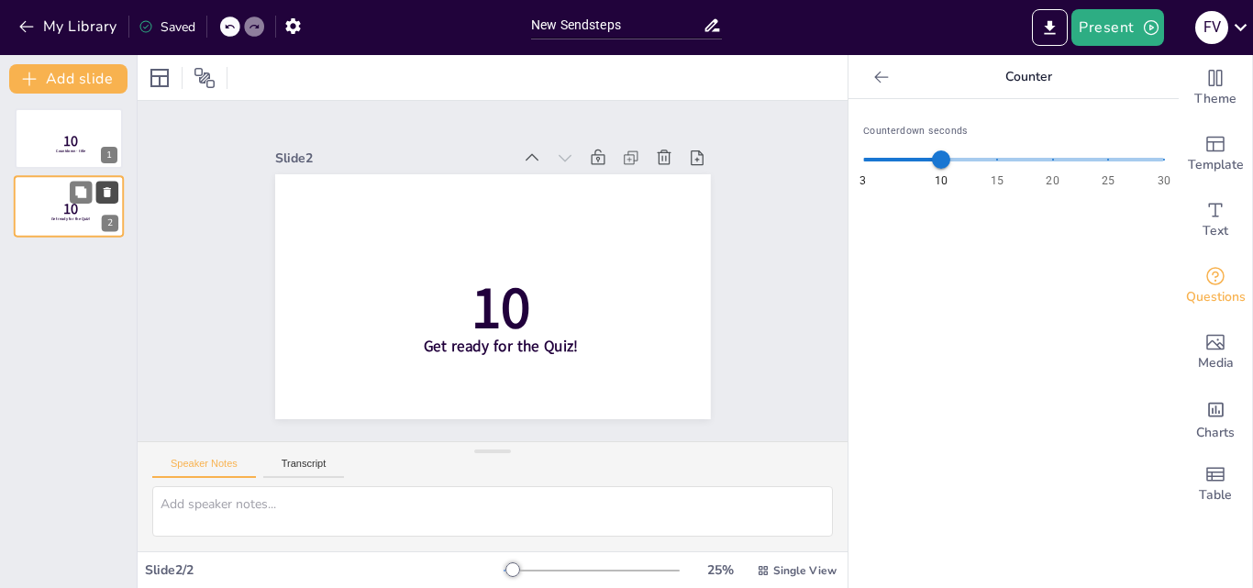
click at [104, 188] on icon at bounding box center [107, 193] width 7 height 10
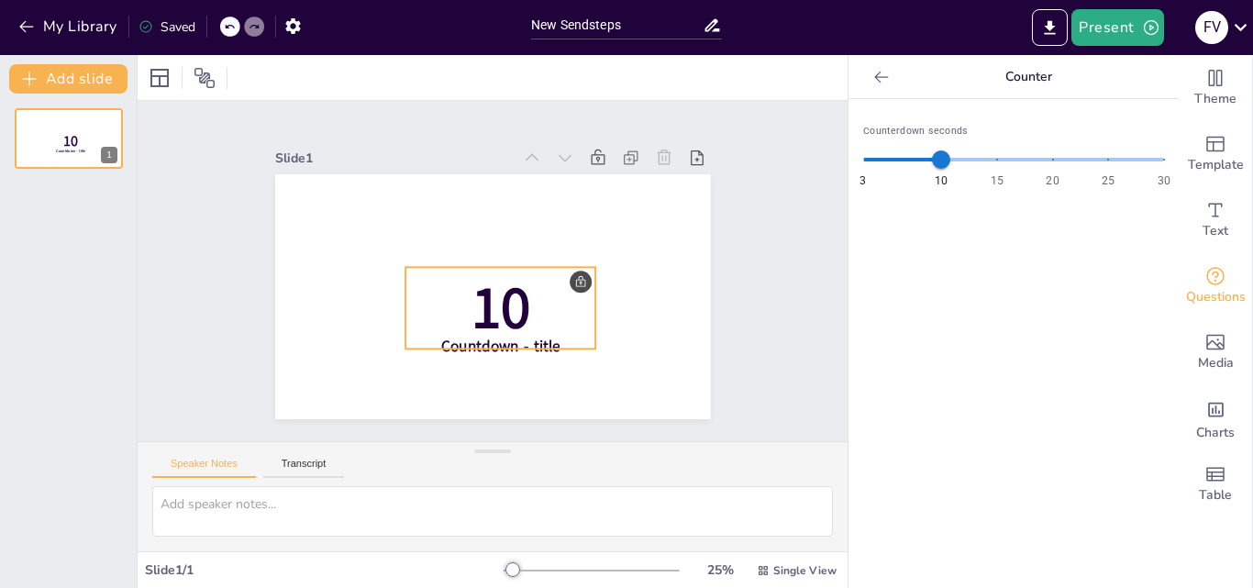
click at [512, 270] on span "10" at bounding box center [500, 308] width 59 height 80
click at [297, 503] on textarea at bounding box center [492, 511] width 681 height 50
click at [873, 88] on div at bounding box center [881, 76] width 29 height 29
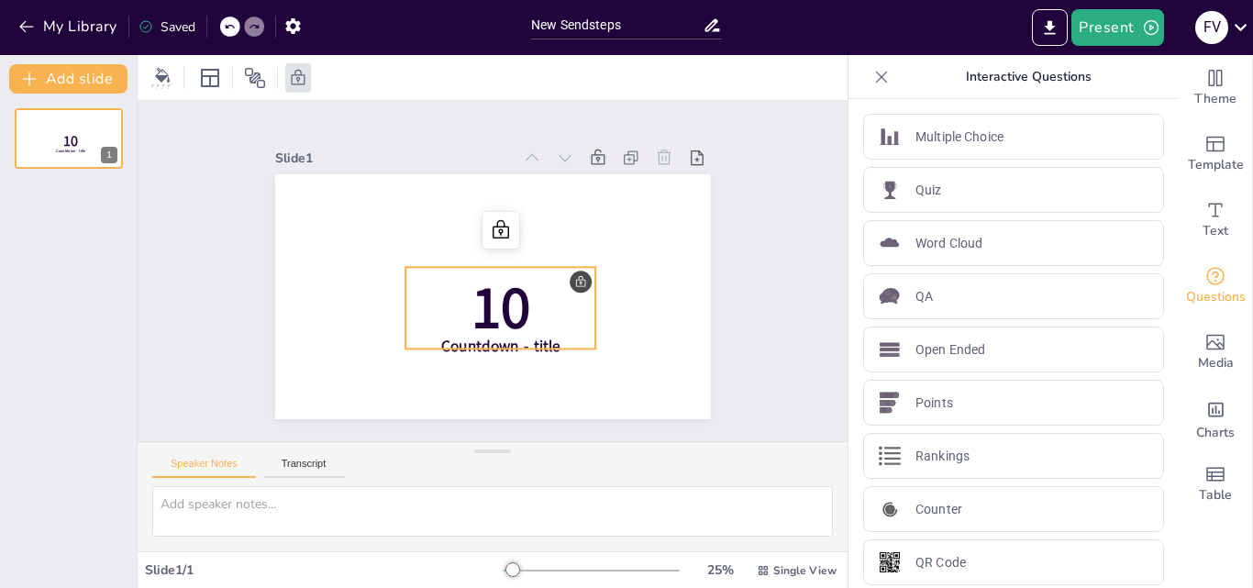
click at [872, 82] on icon at bounding box center [881, 77] width 18 height 18
